Goal: Find contact information: Find contact information

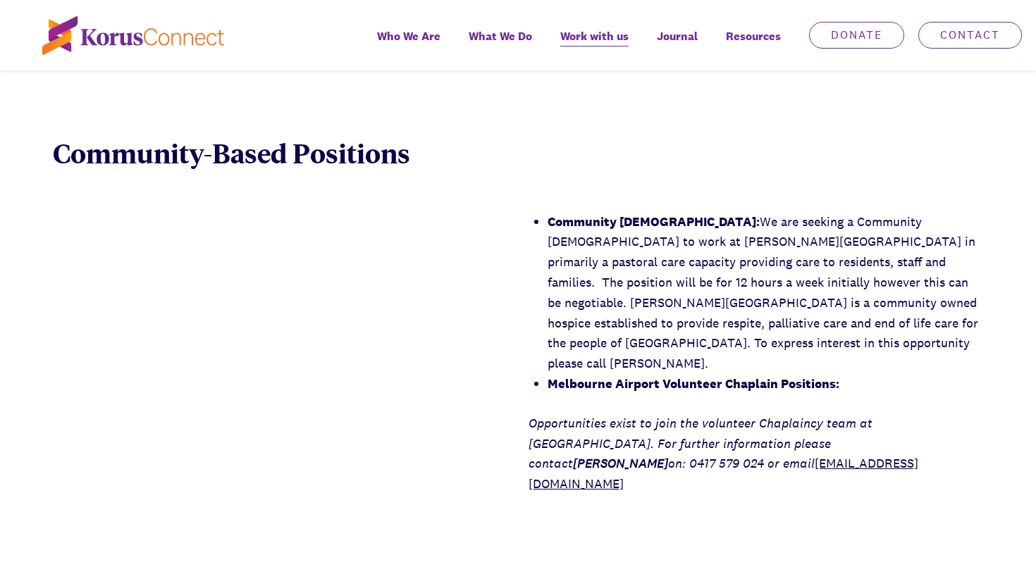
scroll to position [2128, 0]
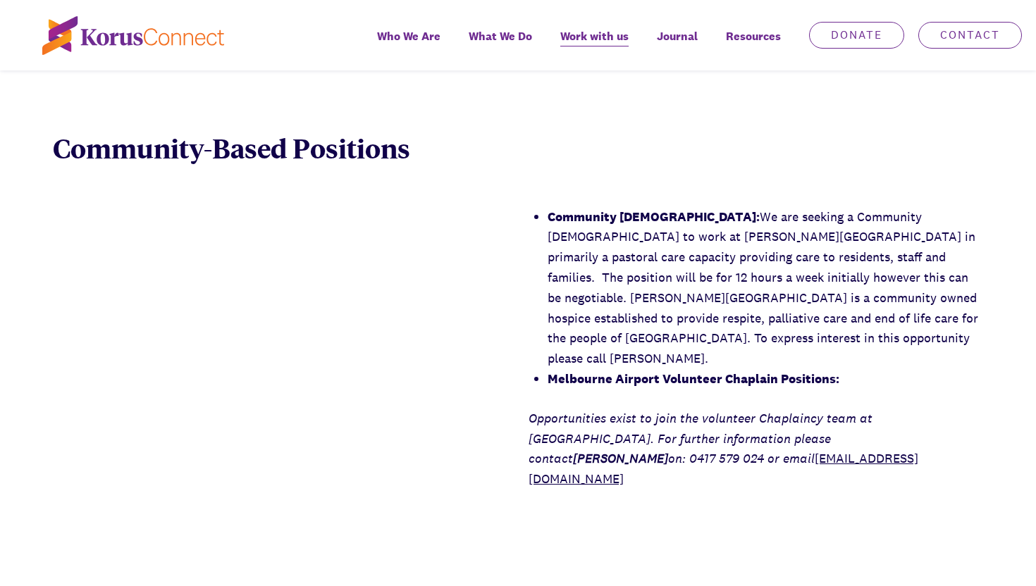
click at [595, 369] on li "Melbourne Airport Volunteer Chaplain Positions:" at bounding box center [765, 379] width 435 height 20
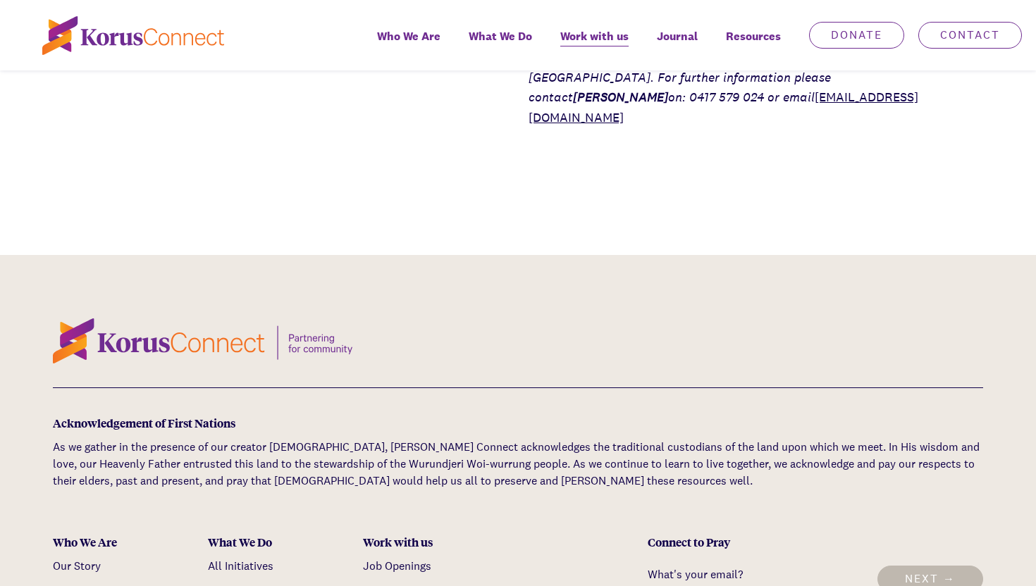
scroll to position [2368, 0]
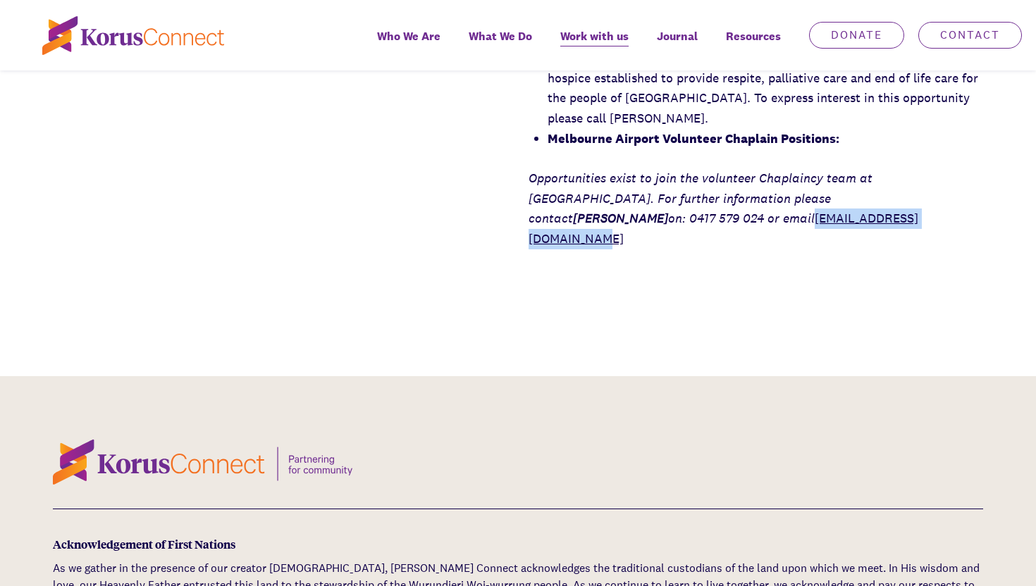
copy link "[EMAIL_ADDRESS][DOMAIN_NAME]"
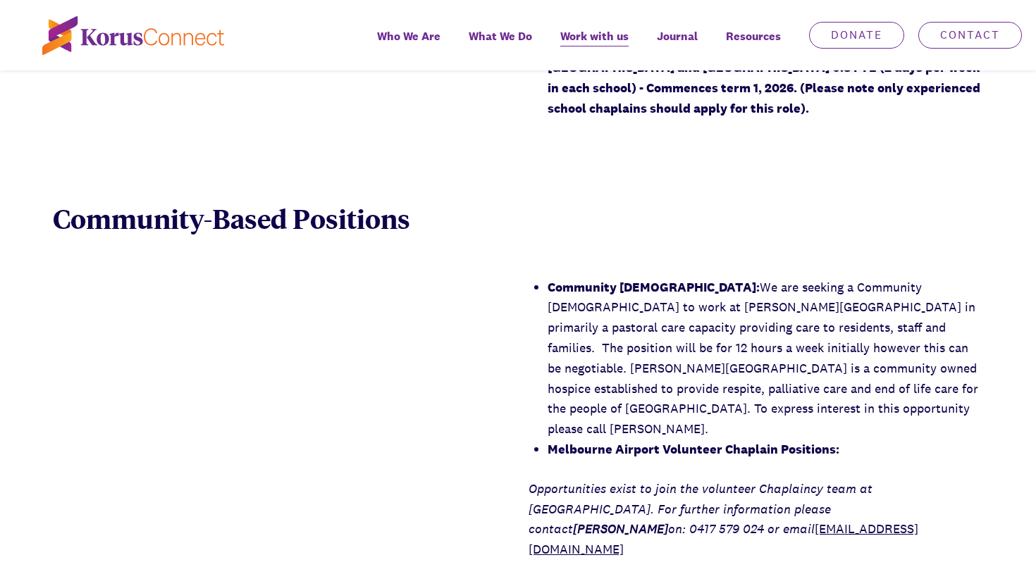
scroll to position [2284, 0]
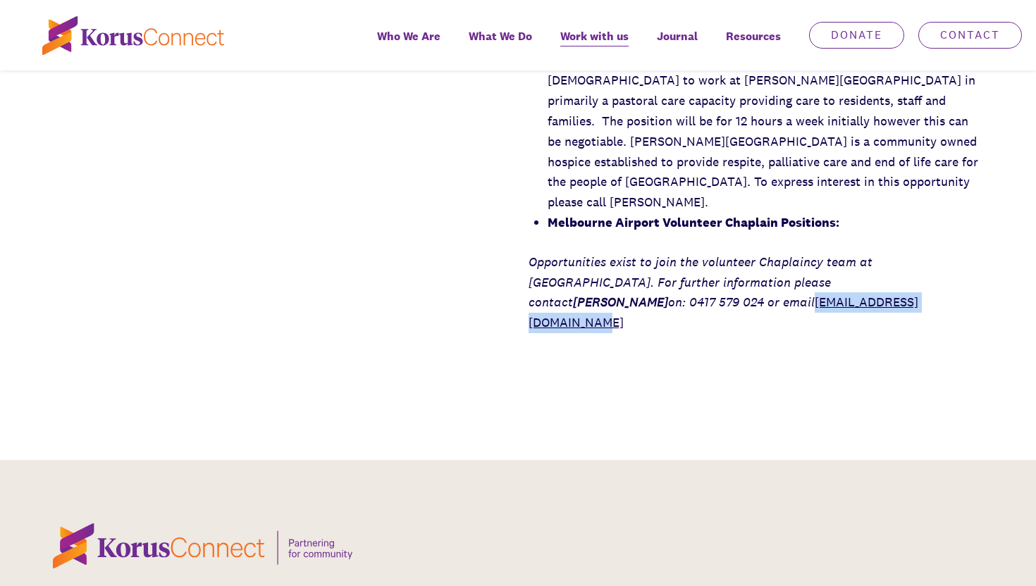
click at [505, 256] on div "Community Chaplain: We are seeking a Community Chaplain to work at [PERSON_NAME…" at bounding box center [518, 192] width 1036 height 283
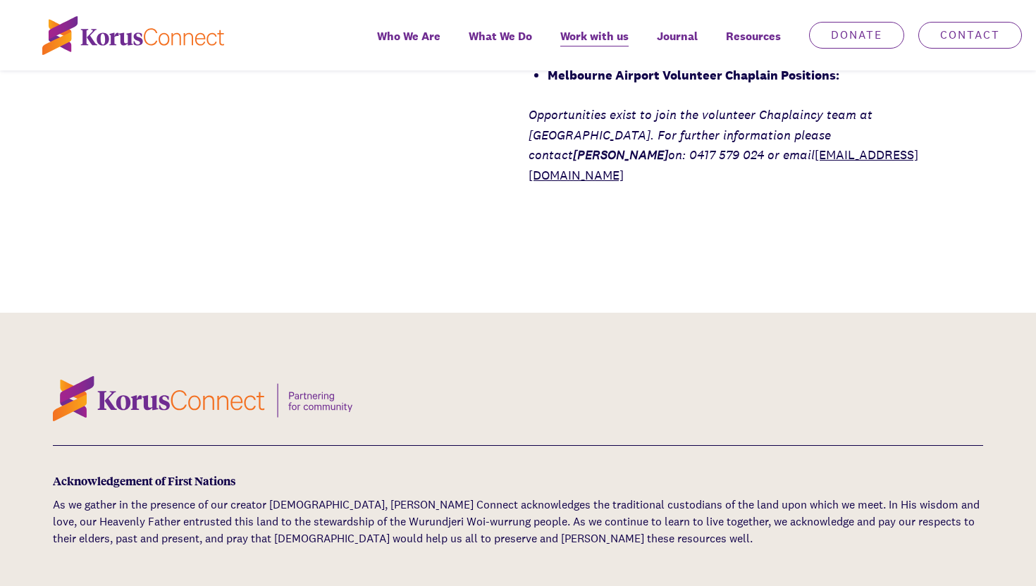
scroll to position [2427, 0]
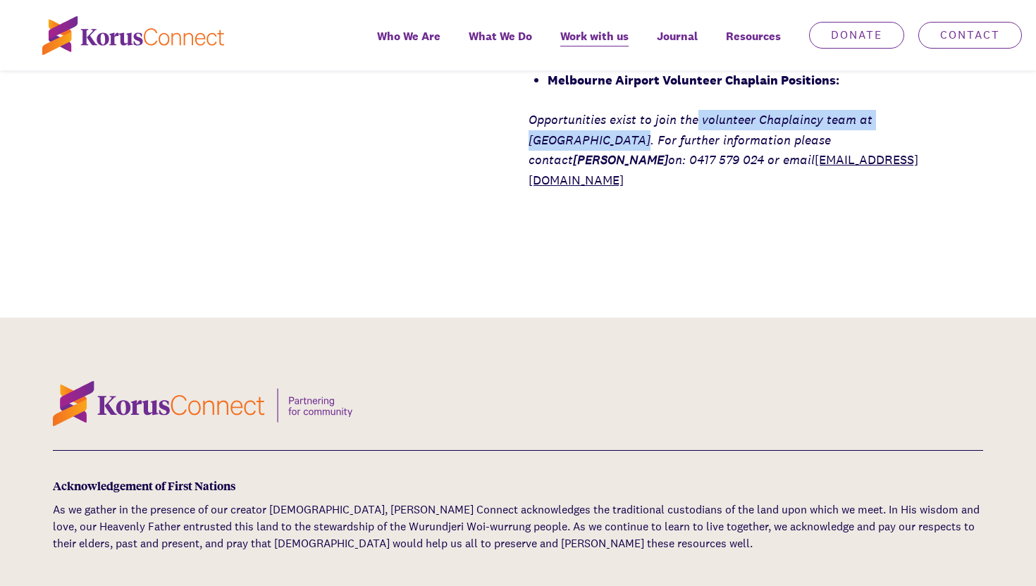
drag, startPoint x: 697, startPoint y: 101, endPoint x: 971, endPoint y: 101, distance: 274.1
click at [872, 111] on em "Opportunities exist to join the volunteer Chaplaincy team at [GEOGRAPHIC_DATA].…" at bounding box center [700, 139] width 344 height 57
copy em "volunteer Chaplaincy team at [GEOGRAPHIC_DATA]"
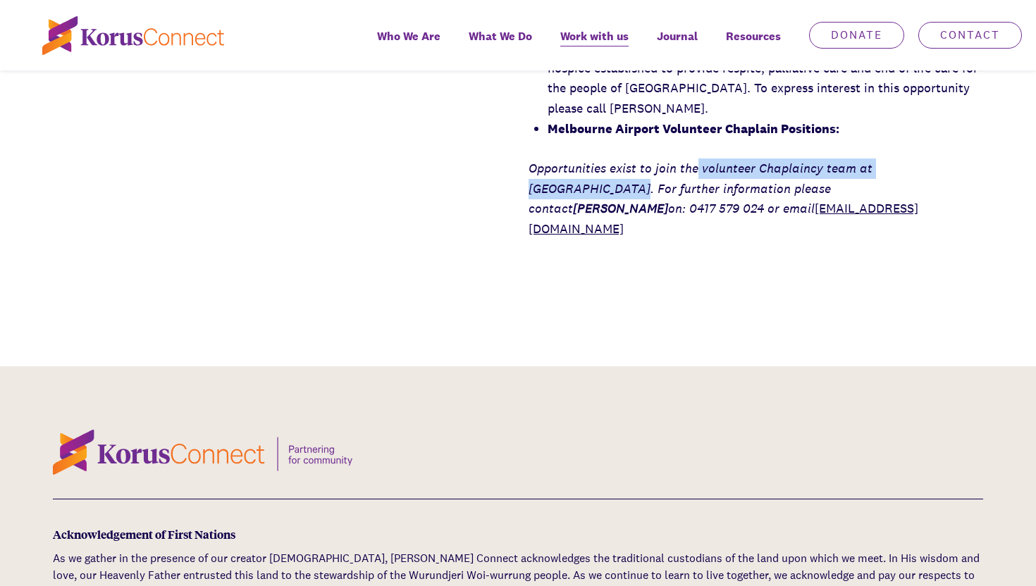
scroll to position [2371, 0]
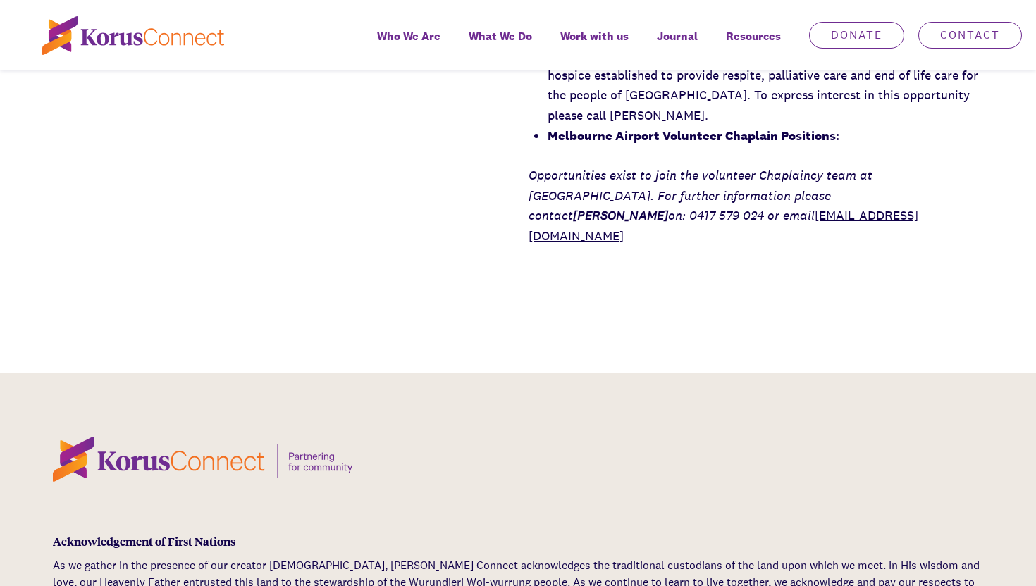
click at [693, 199] on p "Opportunities exist to join the volunteer Chaplaincy team at [GEOGRAPHIC_DATA].…" at bounding box center [755, 206] width 454 height 81
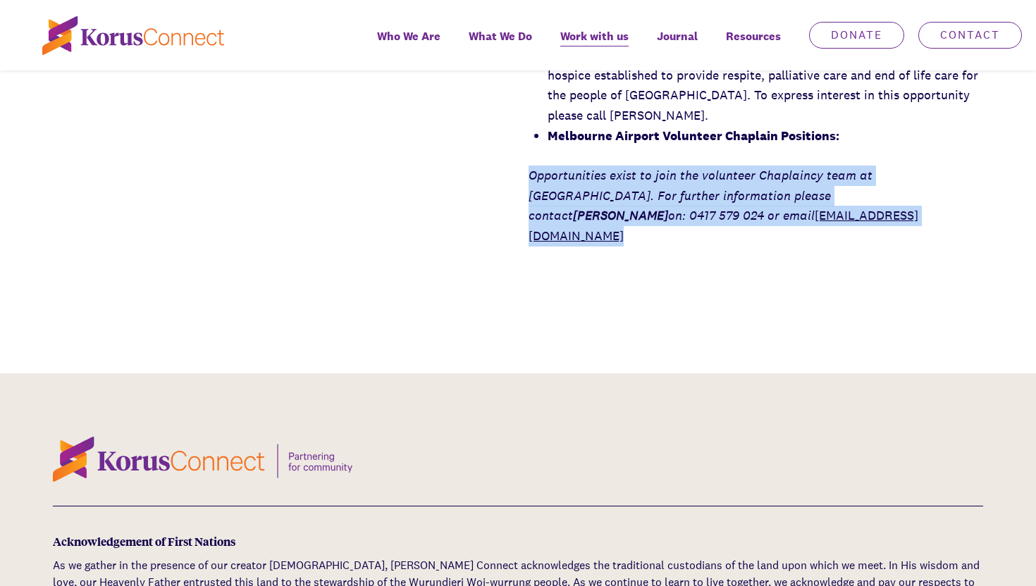
click at [693, 199] on p "Opportunities exist to join the volunteer Chaplaincy team at [GEOGRAPHIC_DATA].…" at bounding box center [755, 206] width 454 height 81
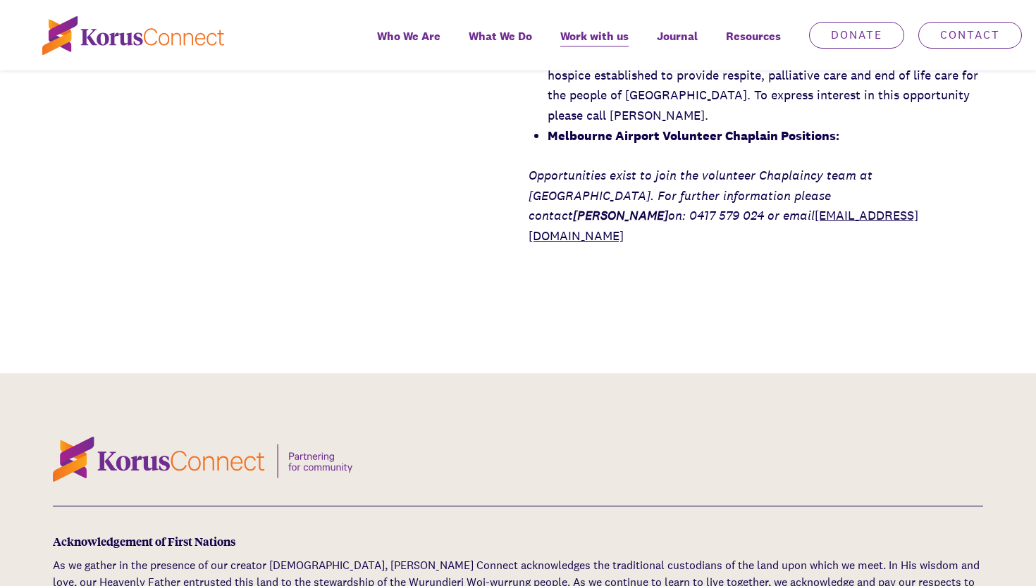
drag, startPoint x: 693, startPoint y: 206, endPoint x: 507, endPoint y: 202, distance: 186.1
click at [507, 202] on div "Community Chaplain: We are seeking a Community Chaplain to work at [PERSON_NAME…" at bounding box center [518, 105] width 1036 height 283
drag, startPoint x: 507, startPoint y: 202, endPoint x: 705, endPoint y: 195, distance: 198.1
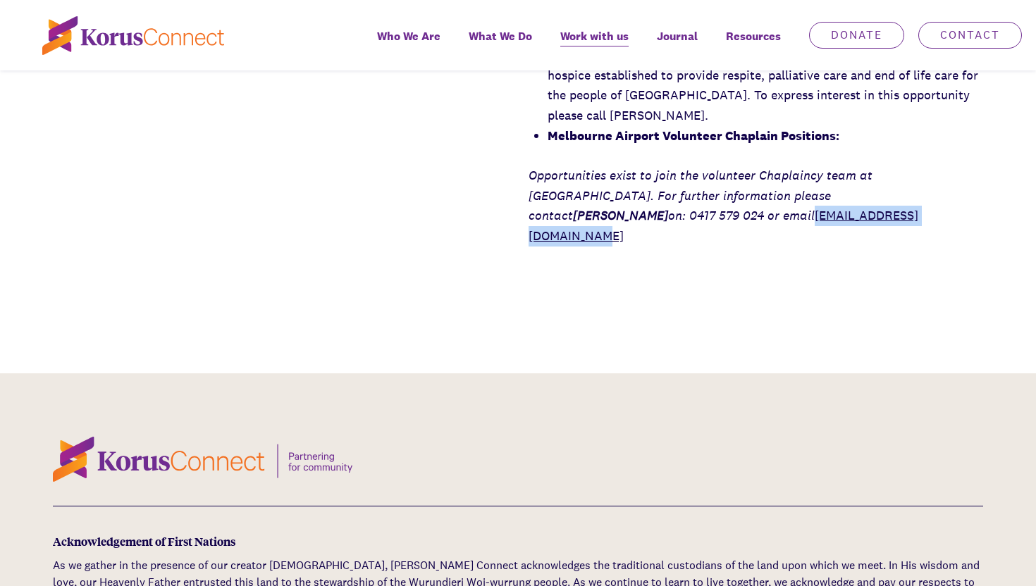
click at [707, 196] on div "Community Chaplain: We are seeking a Community Chaplain to work at [PERSON_NAME…" at bounding box center [518, 105] width 1036 height 283
copy link "[EMAIL_ADDRESS][DOMAIN_NAME]"
click at [729, 188] on p "Opportunities exist to join the volunteer Chaplaincy team at [GEOGRAPHIC_DATA].…" at bounding box center [755, 206] width 454 height 81
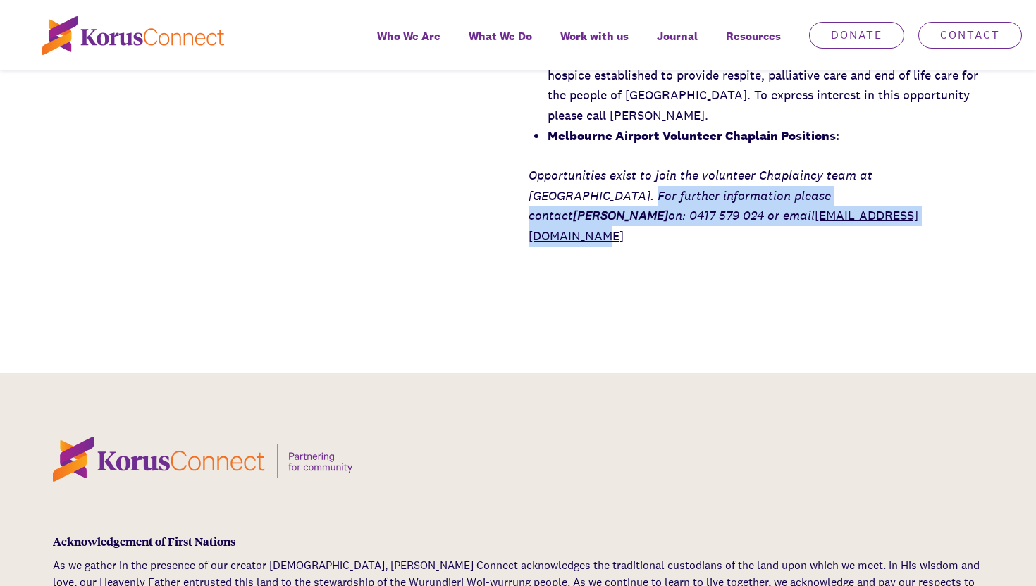
drag, startPoint x: 530, startPoint y: 173, endPoint x: 822, endPoint y: 187, distance: 292.8
click at [822, 187] on p "Opportunities exist to join the volunteer Chaplaincy team at [GEOGRAPHIC_DATA].…" at bounding box center [755, 206] width 454 height 81
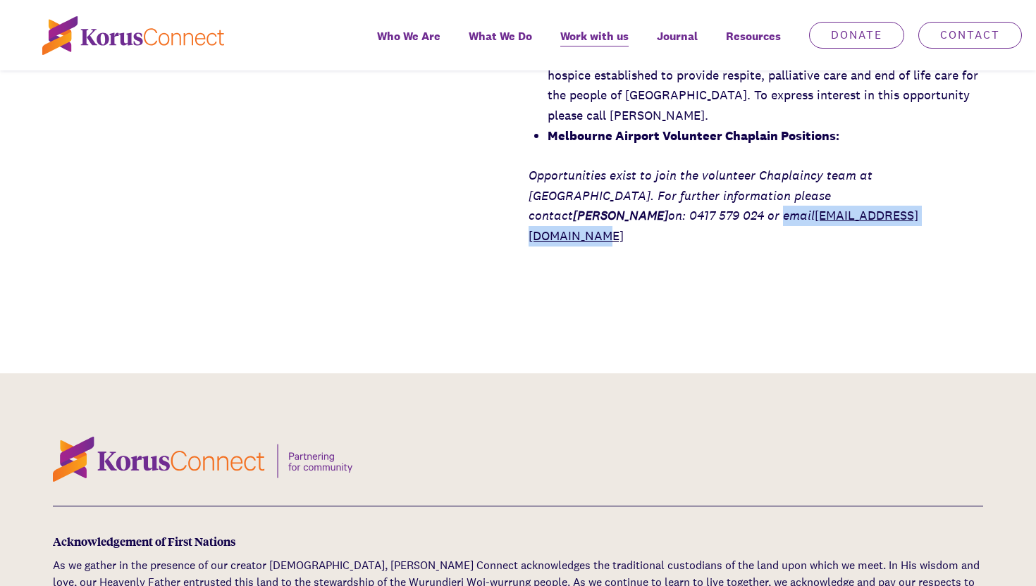
drag, startPoint x: 934, startPoint y: 178, endPoint x: 886, endPoint y: 214, distance: 59.9
copy p "email [EMAIL_ADDRESS][DOMAIN_NAME]"
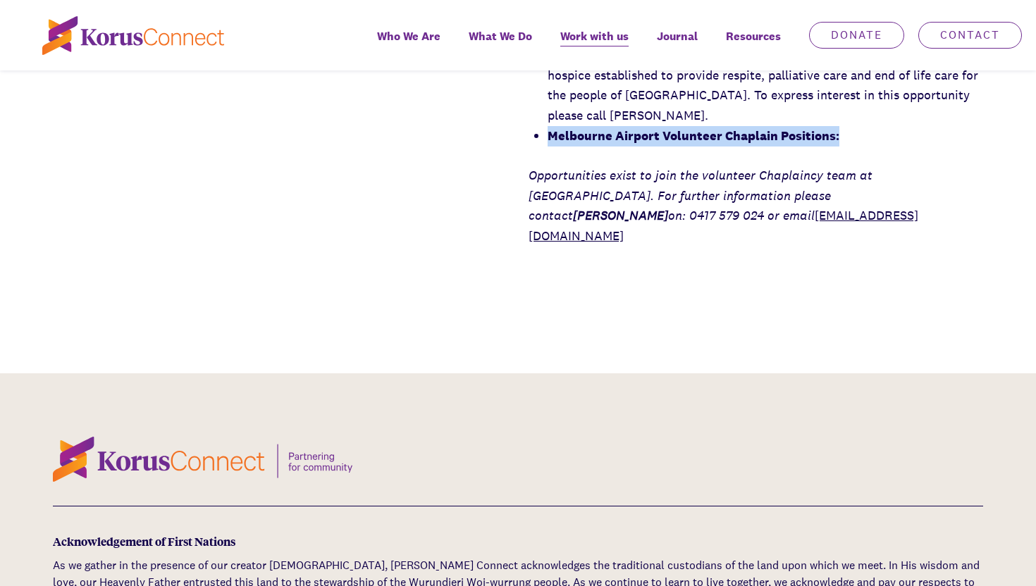
drag, startPoint x: 546, startPoint y: 118, endPoint x: 839, endPoint y: 115, distance: 292.4
click at [839, 115] on div "Community Chaplain: We are seeking a Community Chaplain to work at [PERSON_NAME…" at bounding box center [755, 105] width 454 height 283
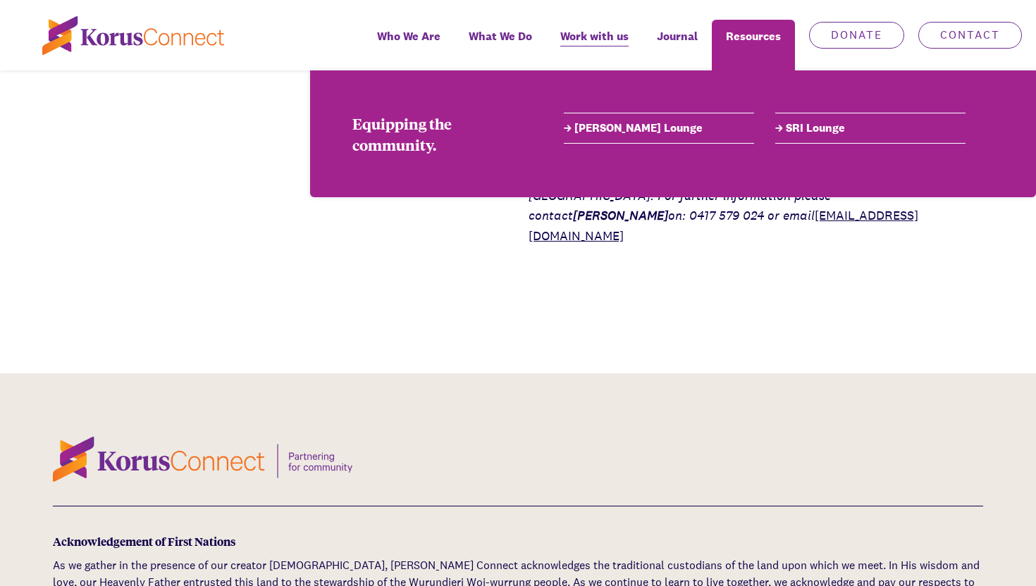
copy strong "Melbourne Airport Volunteer Chaplain Positions:"
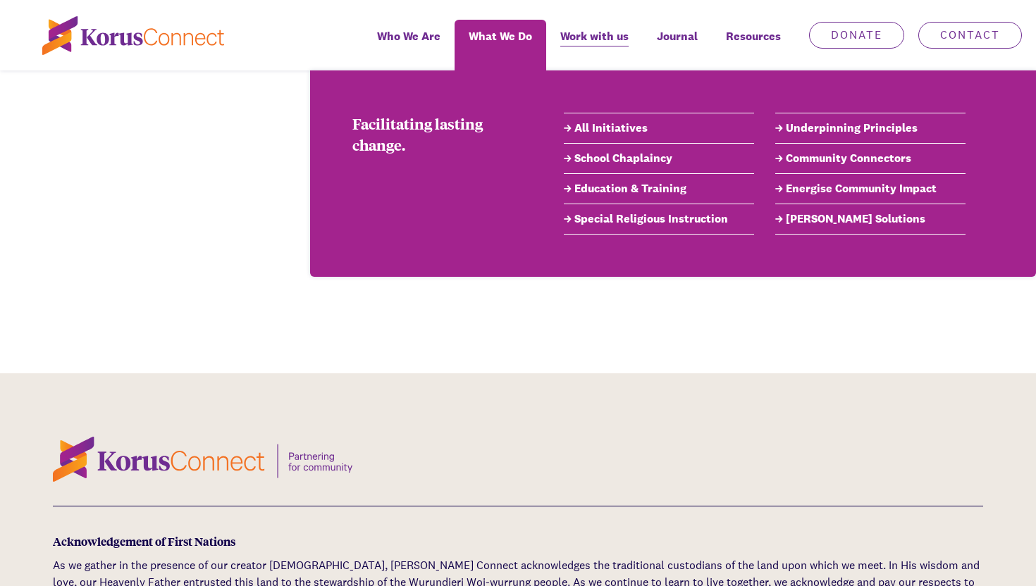
copy strong "Melbourne Airport Volunteer Chaplain Positions:"
